Goal: Information Seeking & Learning: Learn about a topic

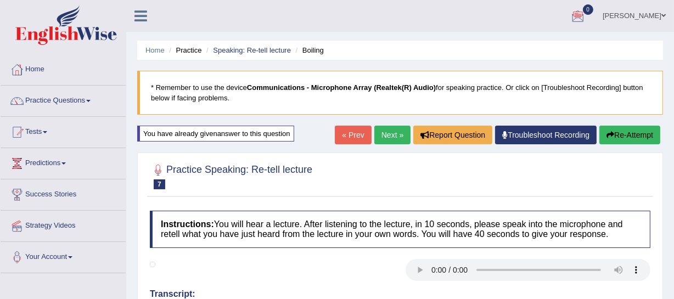
click at [339, 71] on blockquote "* Remember to use the device Communications - Microphone Array (Realtek(R) Audi…" at bounding box center [400, 93] width 526 height 44
click at [66, 99] on link "Practice Questions" at bounding box center [63, 99] width 125 height 27
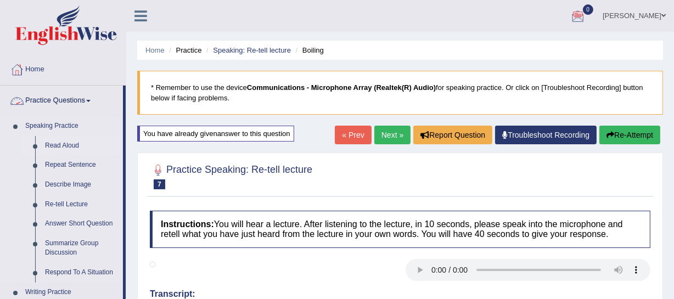
click at [66, 147] on link "Read Aloud" at bounding box center [81, 146] width 83 height 20
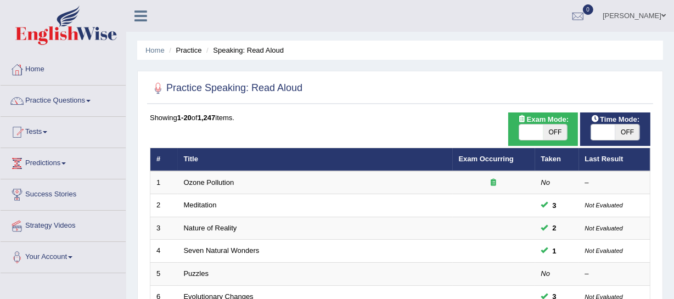
click at [94, 99] on link "Practice Questions" at bounding box center [63, 99] width 125 height 27
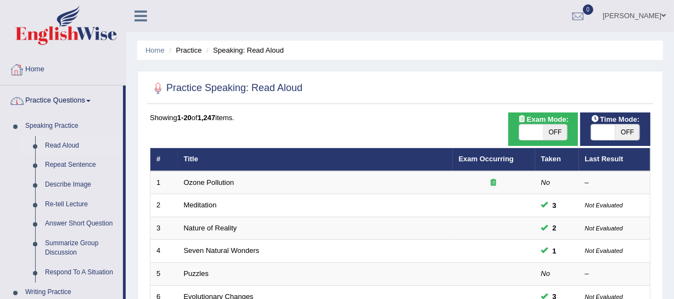
click at [41, 68] on link "Home" at bounding box center [63, 67] width 125 height 27
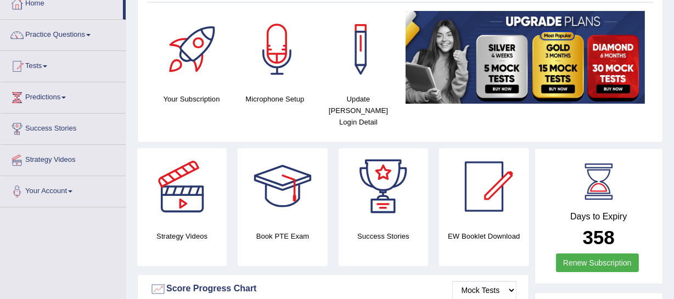
scroll to position [60, 0]
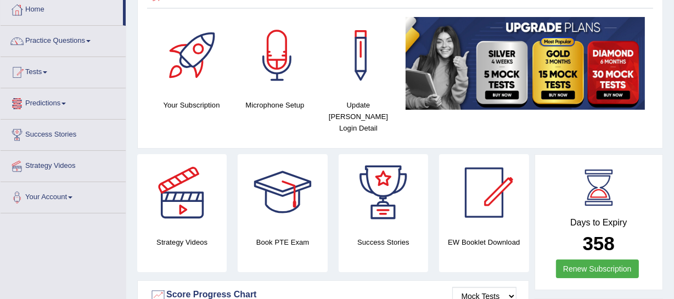
click at [65, 106] on link "Predictions" at bounding box center [63, 101] width 125 height 27
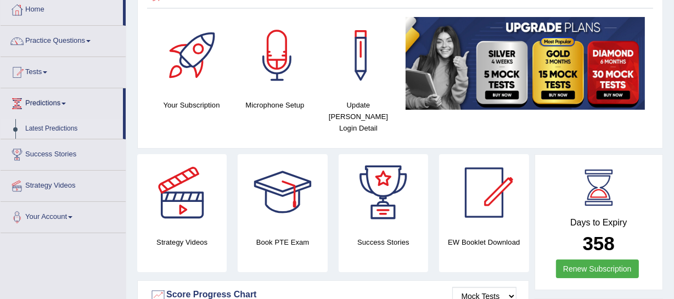
click at [59, 126] on link "Latest Predictions" at bounding box center [71, 129] width 103 height 20
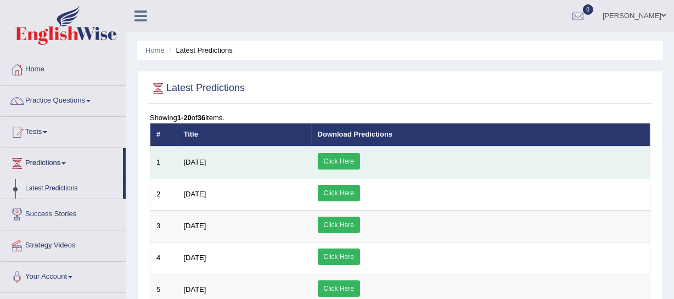
click at [360, 160] on link "Click Here" at bounding box center [339, 161] width 42 height 16
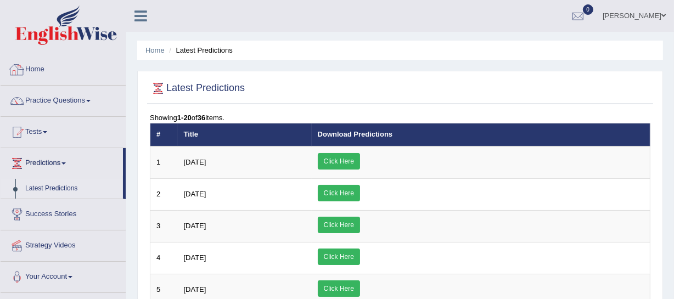
click at [38, 65] on link "Home" at bounding box center [63, 67] width 125 height 27
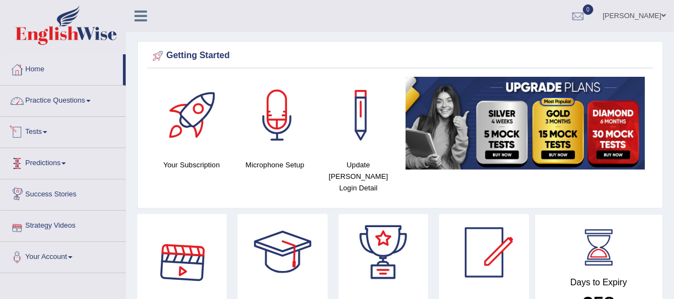
click at [66, 99] on link "Practice Questions" at bounding box center [63, 99] width 125 height 27
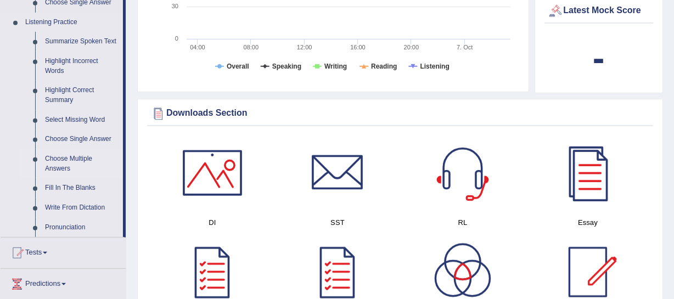
scroll to position [549, 0]
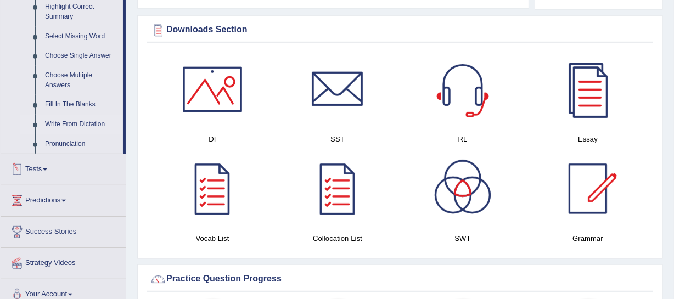
click at [68, 123] on link "Write From Dictation" at bounding box center [81, 125] width 83 height 20
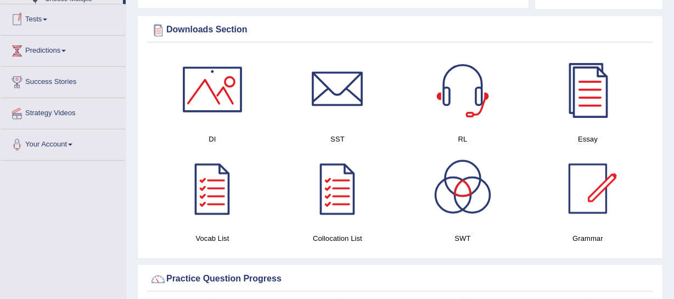
scroll to position [254, 0]
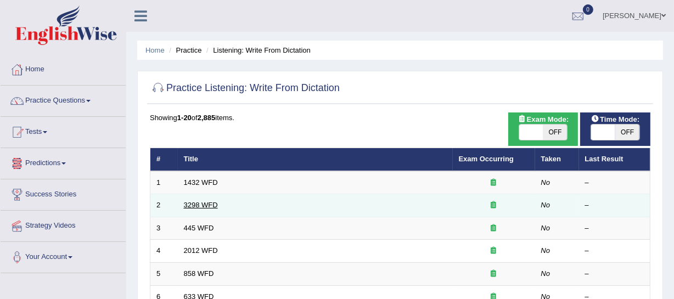
click at [187, 207] on link "3298 WFD" at bounding box center [201, 205] width 34 height 8
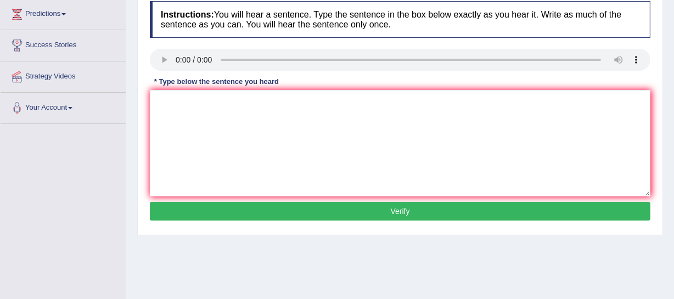
scroll to position [49, 0]
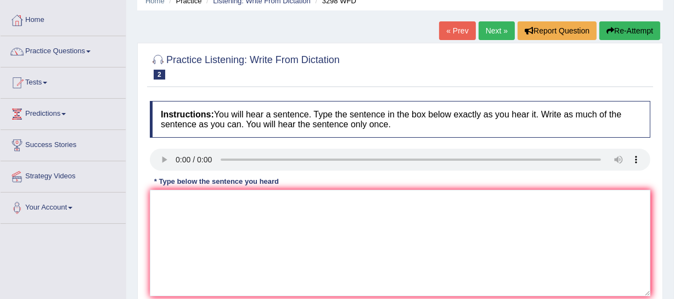
click at [488, 30] on link "Next »" at bounding box center [497, 30] width 36 height 19
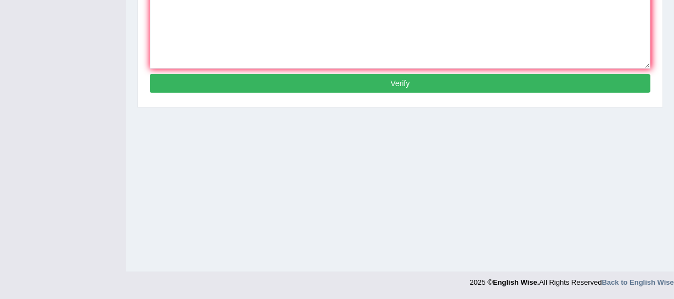
scroll to position [27, 0]
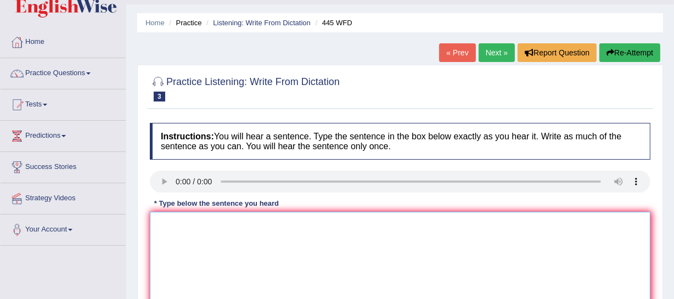
click at [268, 223] on textarea at bounding box center [400, 265] width 500 height 106
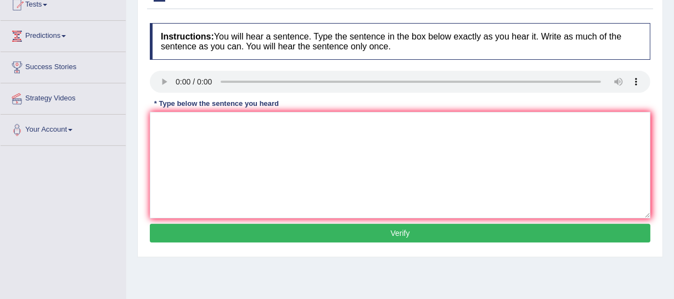
scroll to position [0, 0]
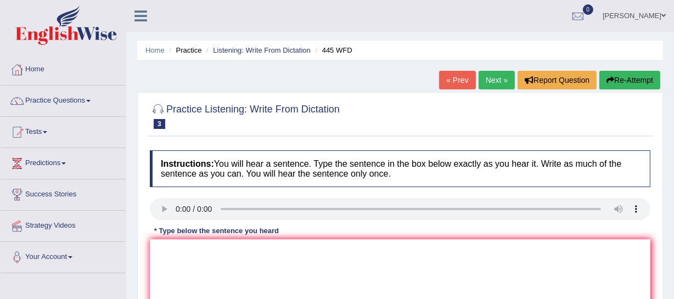
click at [494, 77] on link "Next »" at bounding box center [497, 80] width 36 height 19
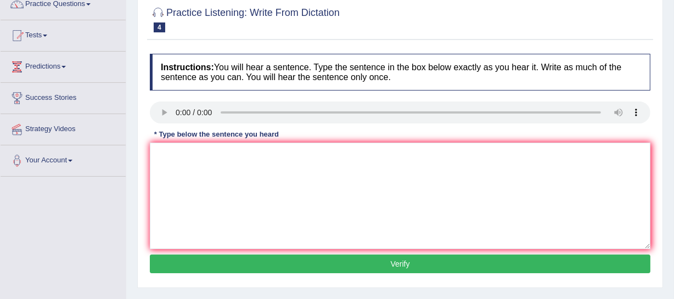
scroll to position [99, 0]
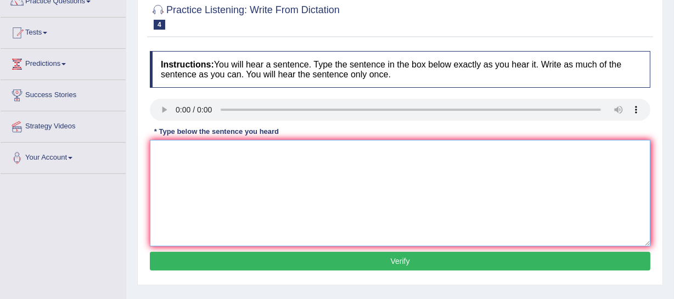
click at [232, 160] on textarea at bounding box center [400, 193] width 500 height 106
drag, startPoint x: 172, startPoint y: 150, endPoint x: 190, endPoint y: 197, distance: 50.2
click at [190, 197] on textarea at bounding box center [400, 193] width 500 height 106
click at [189, 207] on textarea at bounding box center [400, 193] width 500 height 106
drag, startPoint x: 390, startPoint y: 256, endPoint x: 408, endPoint y: 286, distance: 35.2
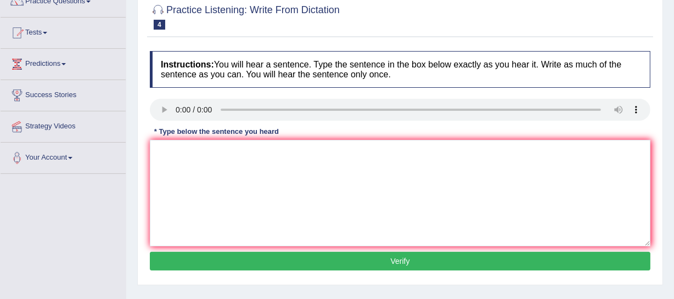
click at [408, 286] on div "Home Practice Listening: Write From Dictation 2012 WFD « Prev Next » Report Que…" at bounding box center [400, 175] width 548 height 549
click at [347, 265] on button "Verify" at bounding box center [400, 261] width 500 height 19
click at [177, 159] on textarea at bounding box center [400, 193] width 500 height 106
click at [157, 154] on textarea "there s a great deal on the debate topic" at bounding box center [400, 193] width 500 height 106
click at [274, 153] on textarea "There is a great deal on the debate topic" at bounding box center [400, 193] width 500 height 106
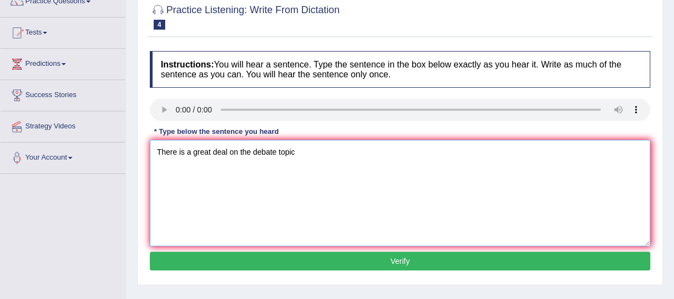
drag, startPoint x: 294, startPoint y: 155, endPoint x: 252, endPoint y: 153, distance: 41.2
click at [252, 153] on textarea "There is a great deal on the debate topic" at bounding box center [400, 193] width 500 height 106
click at [230, 152] on textarea "There is a great deal on the" at bounding box center [400, 193] width 500 height 106
paste textarea "debate topic"
click at [265, 153] on textarea "There is a great deal debate topic on the" at bounding box center [400, 193] width 500 height 106
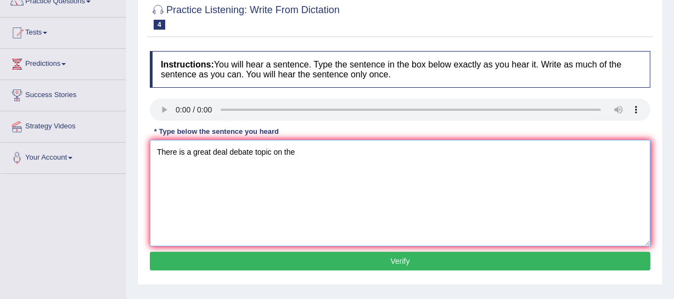
click at [265, 153] on textarea "There is a great deal debate topic on the" at bounding box center [400, 193] width 500 height 106
click at [283, 148] on textarea "There is a great deal debate on the" at bounding box center [400, 193] width 500 height 106
paste textarea "topic"
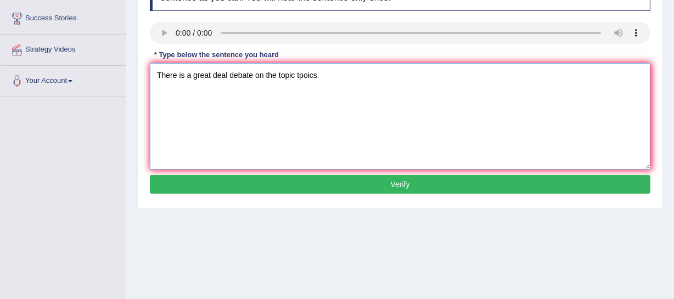
scroll to position [199, 0]
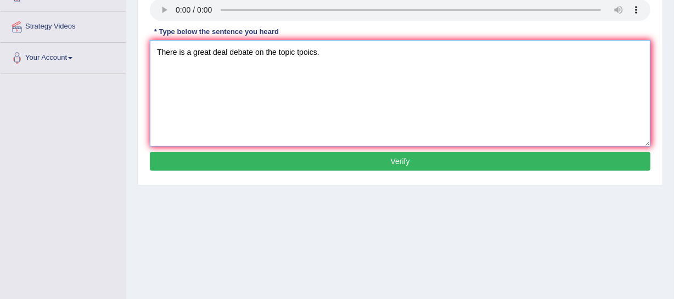
click at [230, 48] on textarea "There is a great deal debate on the topic tpoics." at bounding box center [400, 93] width 500 height 106
type textarea "There is a great deal debate on the topic tpoics."
click at [373, 156] on button "Verify" at bounding box center [400, 161] width 500 height 19
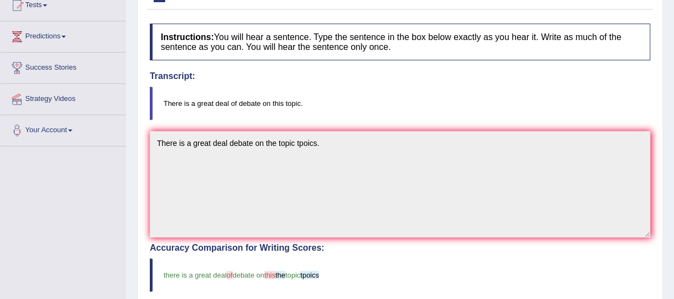
scroll to position [0, 0]
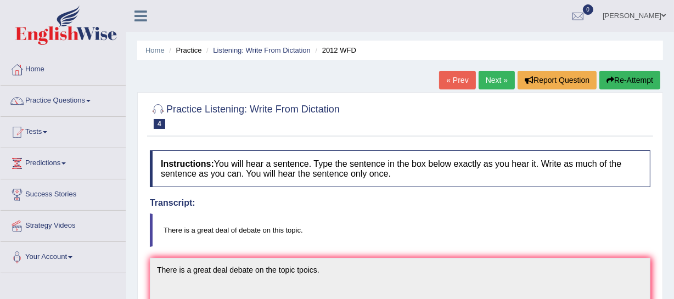
click at [493, 79] on link "Next »" at bounding box center [497, 80] width 36 height 19
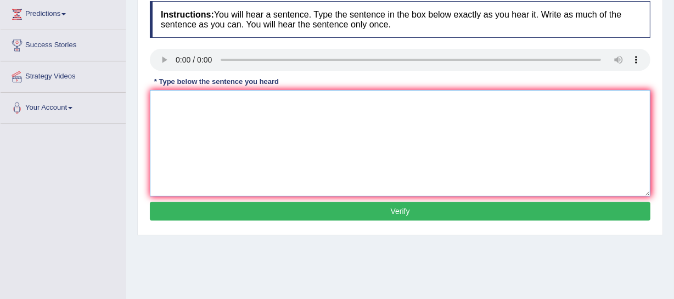
click at [295, 126] on textarea at bounding box center [400, 143] width 500 height 106
click at [159, 104] on textarea "the yrs ship of birs interstin historins." at bounding box center [400, 143] width 500 height 106
click at [176, 104] on textarea "The yrs ship of birs interstin historins." at bounding box center [400, 143] width 500 height 106
click at [244, 103] on textarea "The years year ship of birs interstin historins." at bounding box center [400, 143] width 500 height 106
click at [232, 101] on textarea "The years year ship of birds interstin historins." at bounding box center [400, 143] width 500 height 106
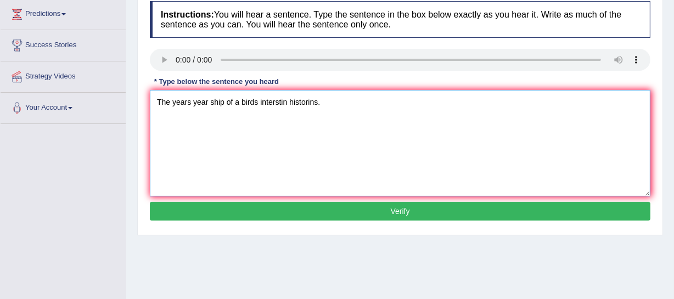
click at [259, 103] on textarea "The years year ship of a birds interstin historins." at bounding box center [400, 143] width 500 height 106
click at [308, 99] on textarea "The years year ship of a birds in the interstin historins." at bounding box center [400, 143] width 500 height 106
click at [338, 99] on textarea "The years year ship of a birds in the interisting historins." at bounding box center [400, 143] width 500 height 106
click at [359, 100] on textarea "The years year ship of a birds in the interisting historians." at bounding box center [400, 143] width 500 height 106
click at [318, 104] on textarea "The years year ship of a birds in the interisting historians." at bounding box center [400, 143] width 500 height 106
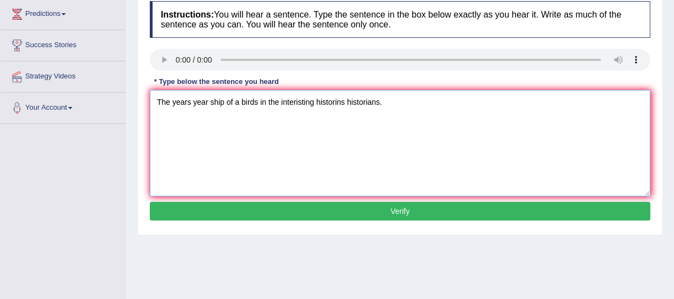
click at [209, 100] on textarea "The years year ship of a birds in the interisting historins historians." at bounding box center [400, 143] width 500 height 106
drag, startPoint x: 210, startPoint y: 102, endPoint x: 216, endPoint y: 106, distance: 7.9
click at [213, 104] on textarea "The years year gap ship of a birds in the interisting historins historians." at bounding box center [400, 143] width 500 height 106
type textarea "The years year is on gap ship of a birds in the interisting historins historian…"
click at [374, 212] on button "Verify" at bounding box center [400, 211] width 500 height 19
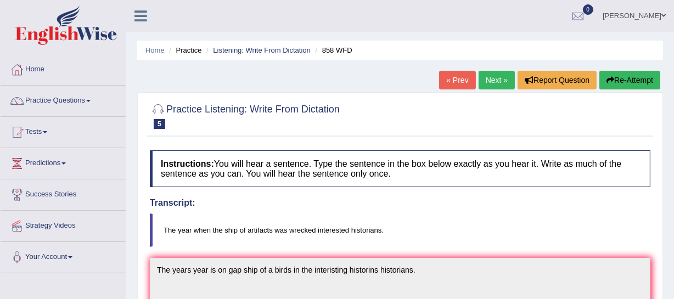
click at [492, 87] on link "Next »" at bounding box center [497, 80] width 36 height 19
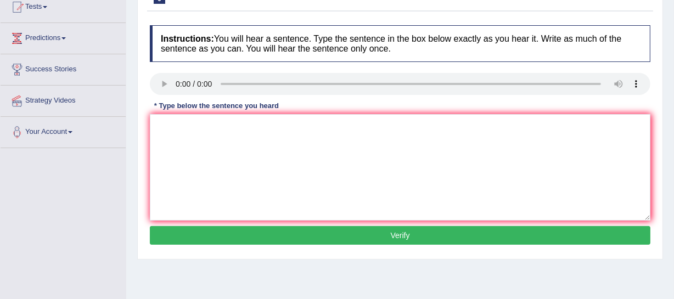
scroll to position [149, 0]
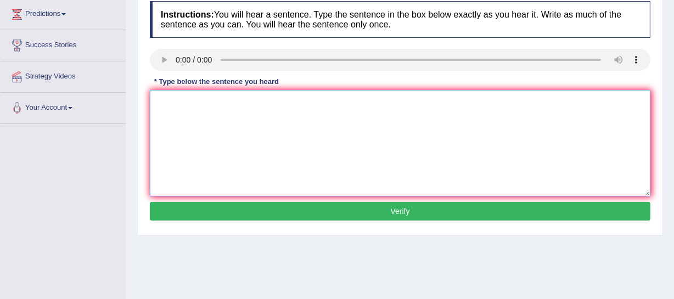
click at [211, 120] on textarea at bounding box center [400, 143] width 500 height 106
click at [160, 101] on textarea "rescr shods at exrcisz feel the make better." at bounding box center [400, 143] width 500 height 106
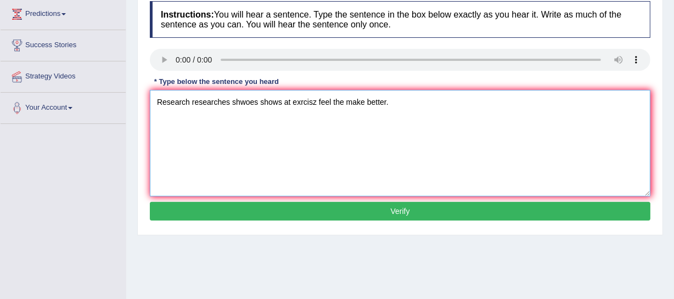
click at [232, 99] on textarea "Research researches shwoes shows at exrcisz feel the make better." at bounding box center [400, 143] width 500 height 106
click at [317, 99] on textarea "Research researches shwoes shows at exrcisz feel the make better." at bounding box center [400, 143] width 500 height 106
click at [230, 101] on textarea "Research researches shwoes shows at excersise excersises make the feel better." at bounding box center [400, 143] width 500 height 106
click at [372, 100] on textarea "Research researches is shwoes shows at excersise excersises make the feel bette…" at bounding box center [400, 143] width 500 height 106
type textarea "Research researches is shwoes shows at excersise excersises of made make the fe…"
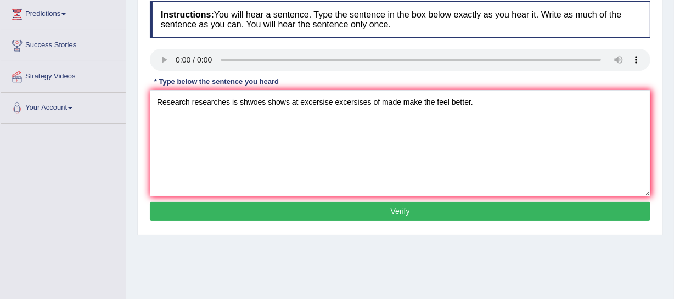
click at [420, 207] on button "Verify" at bounding box center [400, 211] width 500 height 19
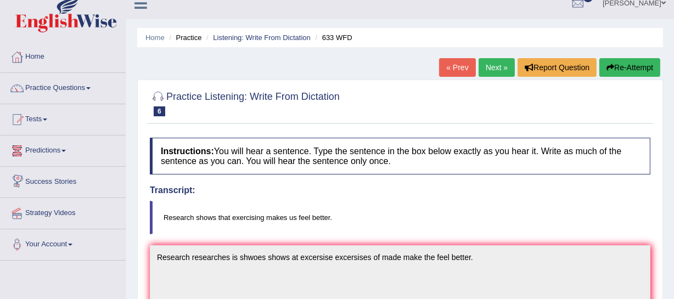
scroll to position [0, 0]
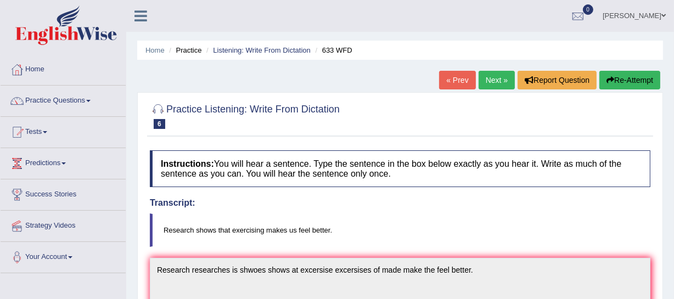
click at [492, 78] on link "Next »" at bounding box center [497, 80] width 36 height 19
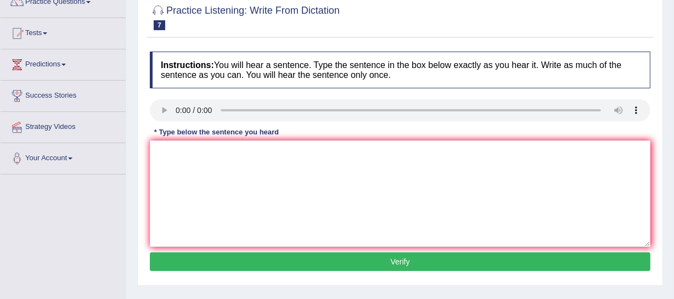
scroll to position [99, 0]
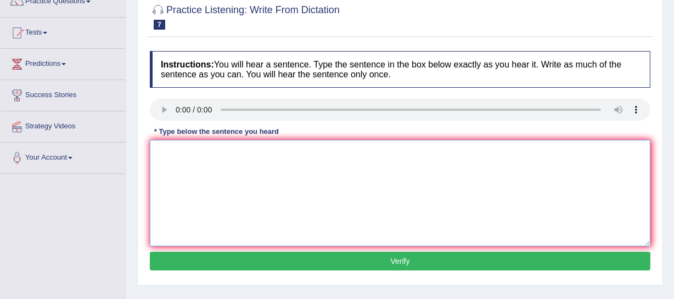
click at [222, 151] on textarea at bounding box center [400, 193] width 500 height 106
click at [223, 151] on textarea "clniy r [PERSON_NAME] through the r life." at bounding box center [400, 193] width 500 height 106
click at [173, 151] on textarea "clniy r [PERSON_NAME] up through the r life." at bounding box center [400, 193] width 500 height 106
click at [285, 152] on textarea "Clients are continue continuous garng up through the r life." at bounding box center [400, 193] width 500 height 106
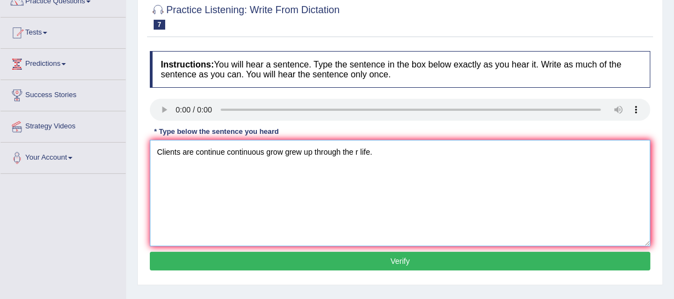
click at [341, 153] on textarea "Clients are continue continuous grow grew up through the r life." at bounding box center [400, 193] width 500 height 106
click at [392, 149] on textarea "Clients are continue continuous grow grew up through thoughout the their entire…" at bounding box center [400, 193] width 500 height 106
click at [440, 151] on textarea "Clients are continue continuous grow grew up through thoughout the their entire…" at bounding box center [400, 193] width 500 height 106
type textarea "Clients are continue continuous grow grew up through thoughout the their entire…"
click at [309, 263] on button "Verify" at bounding box center [400, 261] width 500 height 19
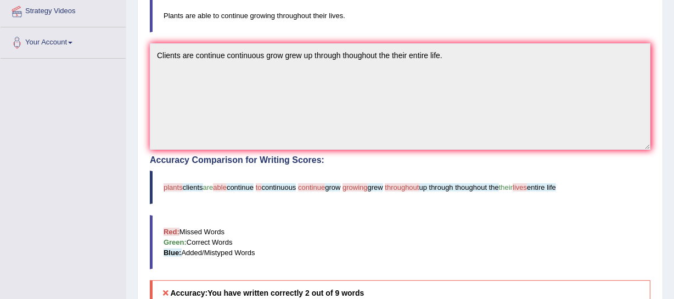
scroll to position [199, 0]
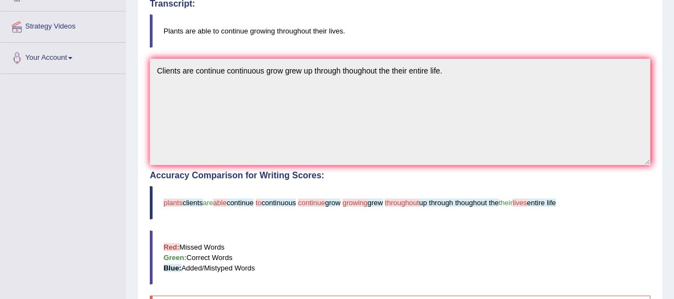
click at [143, 68] on div "Practice Listening: Write From Dictation 7 819 WFD Instructions: You will hear …" at bounding box center [400, 184] width 526 height 583
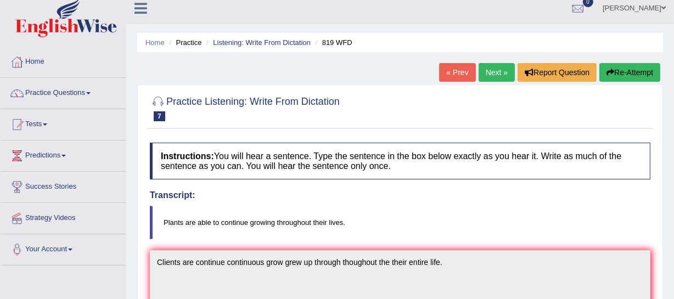
scroll to position [0, 0]
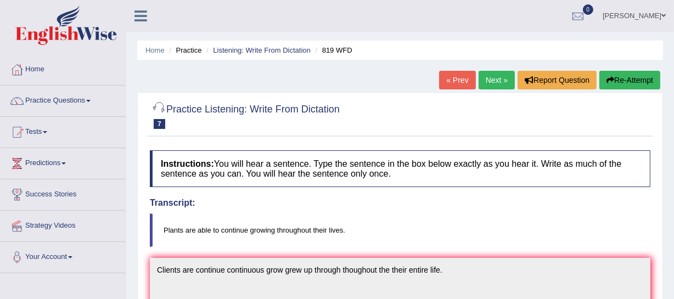
click at [159, 121] on span "7" at bounding box center [160, 124] width 12 height 10
click at [159, 106] on div at bounding box center [158, 110] width 16 height 16
click at [159, 122] on span "7" at bounding box center [160, 124] width 12 height 10
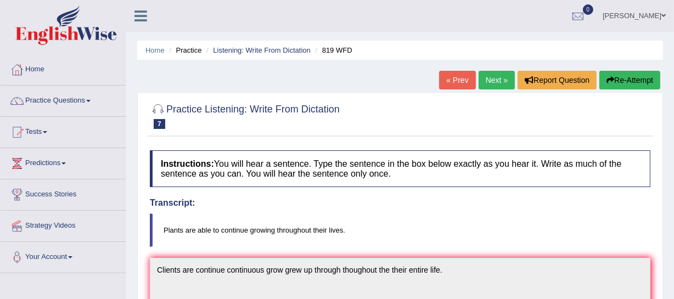
click at [621, 85] on button "Re-Attempt" at bounding box center [629, 80] width 61 height 19
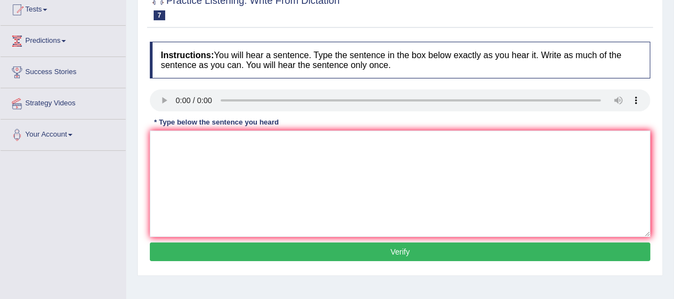
scroll to position [149, 0]
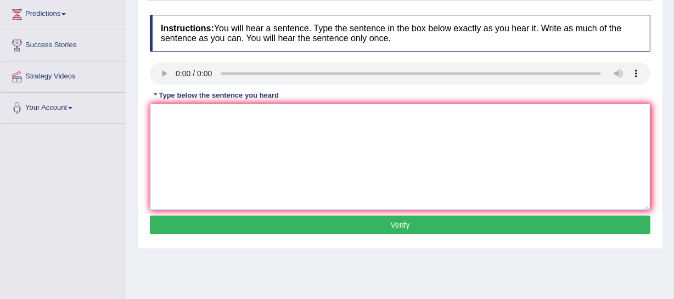
click at [244, 119] on textarea at bounding box center [400, 157] width 500 height 106
click at [245, 115] on textarea "Clients client are continue grew up entire their life lives." at bounding box center [400, 157] width 500 height 106
type textarea "Clients client are continue grew up entire their life lives."
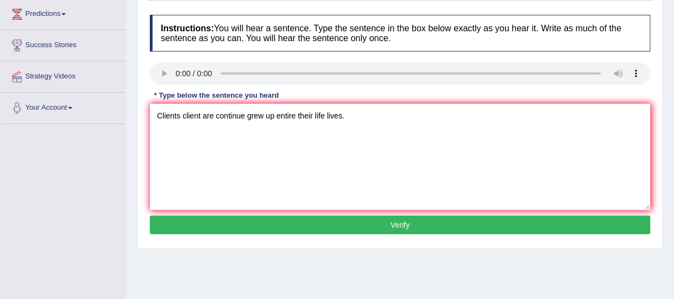
click at [351, 222] on button "Verify" at bounding box center [400, 225] width 500 height 19
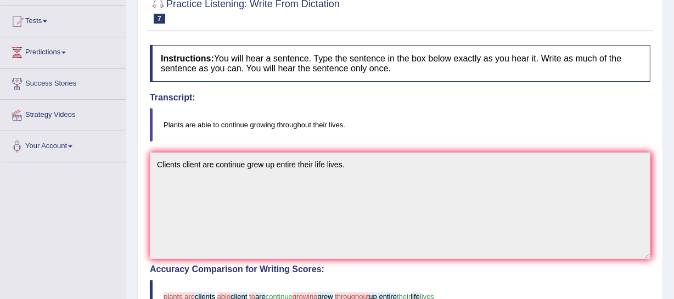
scroll to position [0, 0]
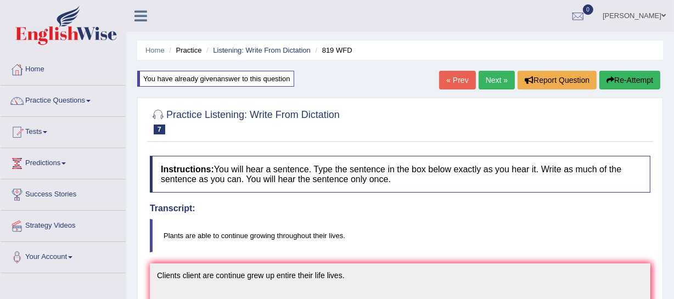
click at [626, 84] on button "Re-Attempt" at bounding box center [629, 80] width 61 height 19
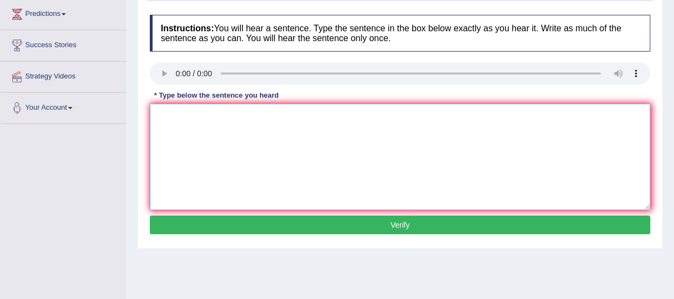
click at [207, 129] on textarea at bounding box center [400, 157] width 500 height 106
type textarea "Plants are continue continuous growing up thier lives."
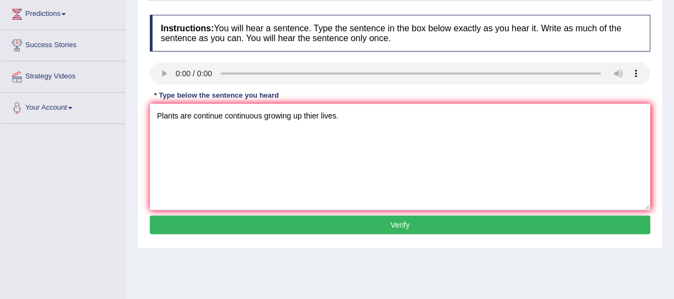
click at [326, 228] on button "Verify" at bounding box center [400, 225] width 500 height 19
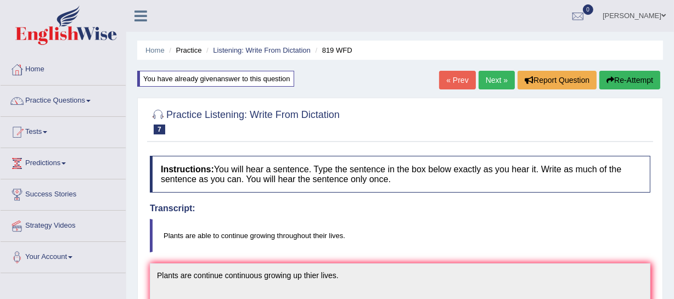
click at [488, 78] on link "Next »" at bounding box center [497, 80] width 36 height 19
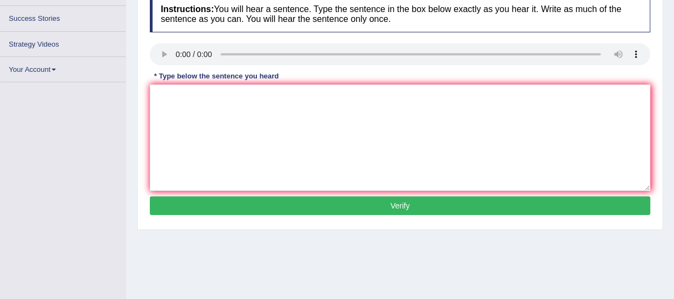
scroll to position [167, 0]
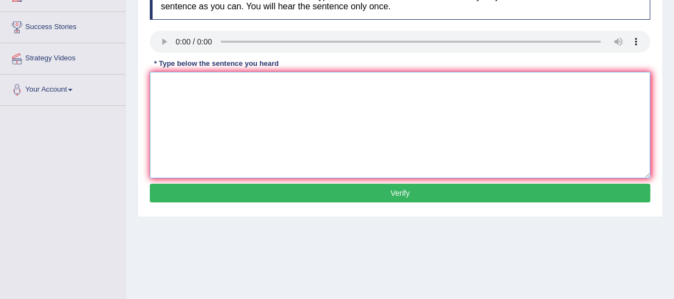
click at [203, 102] on textarea at bounding box center [400, 125] width 500 height 106
click at [246, 89] on textarea at bounding box center [400, 125] width 500 height 106
click at [158, 85] on textarea "obser [PERSON_NAME] crid out in the cls room." at bounding box center [400, 125] width 500 height 106
click at [188, 126] on textarea "Observation crid out in the cls room." at bounding box center [400, 125] width 500 height 106
click at [199, 84] on textarea "Observation crid out in the cls room." at bounding box center [400, 125] width 500 height 106
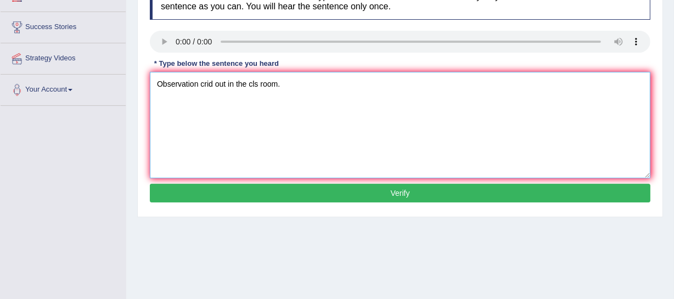
click at [155, 83] on textarea "Observation crid out in the cls room." at bounding box center [400, 125] width 500 height 106
click at [213, 87] on textarea "Observation crid out in the cls room." at bounding box center [400, 125] width 500 height 106
click at [159, 85] on textarea "Observation carried out of in the class room rooms." at bounding box center [400, 125] width 500 height 106
click at [200, 85] on textarea "Observation carried out of in the class room rooms." at bounding box center [400, 125] width 500 height 106
click at [199, 83] on textarea "Observation are is carry carried out of in the class room rooms." at bounding box center [400, 125] width 500 height 106
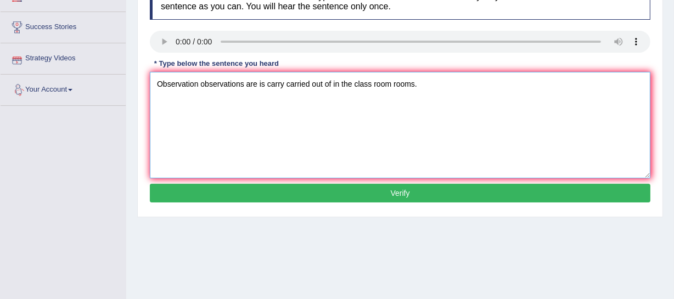
click at [156, 82] on textarea "Observation observations are is carry carried out of in the class room rooms." at bounding box center [400, 125] width 500 height 106
type textarea "Observation observations are is carry carried out of in the class room rooms."
click at [356, 196] on button "Verify" at bounding box center [400, 193] width 500 height 19
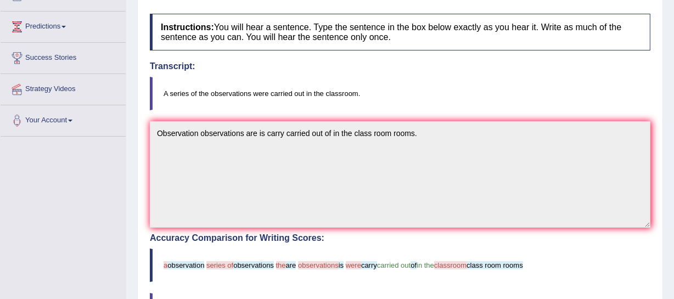
scroll to position [111, 0]
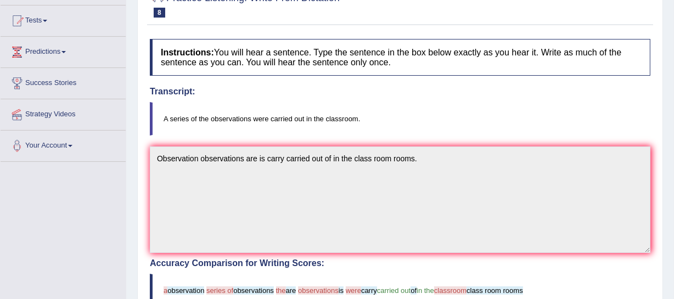
drag, startPoint x: 218, startPoint y: 50, endPoint x: 389, endPoint y: 74, distance: 172.3
click at [389, 74] on h4 "Instructions: You will hear a sentence. Type the sentence in the box below exac…" at bounding box center [400, 57] width 500 height 37
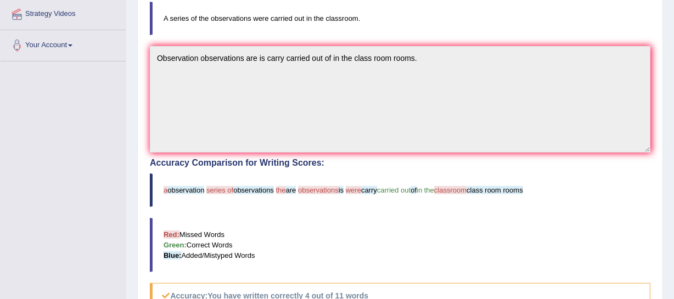
scroll to position [211, 0]
